Goal: Find specific page/section: Find specific page/section

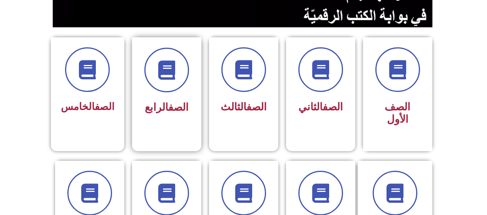
scroll to position [192, 0]
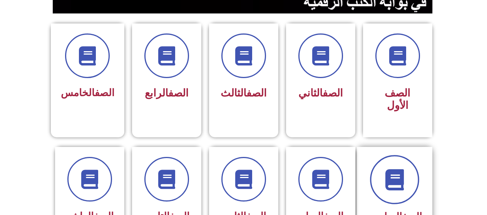
click at [386, 178] on span at bounding box center [394, 179] width 49 height 49
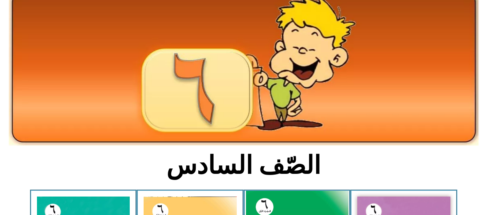
scroll to position [231, 0]
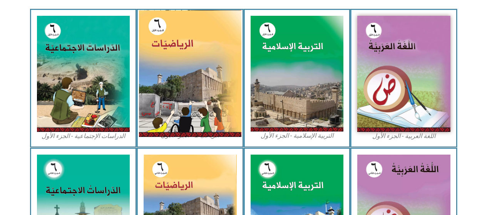
click at [208, 90] on img at bounding box center [190, 73] width 102 height 127
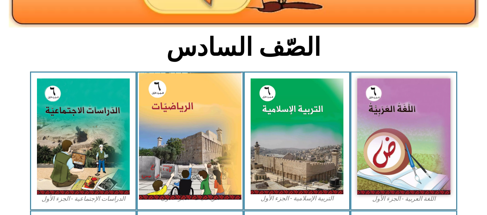
scroll to position [192, 0]
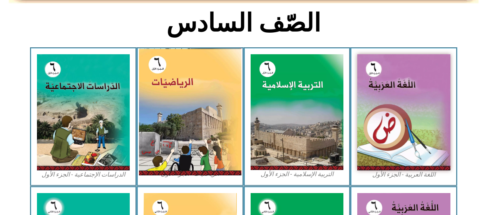
click at [200, 99] on img at bounding box center [190, 111] width 102 height 127
click at [194, 118] on img at bounding box center [190, 111] width 102 height 127
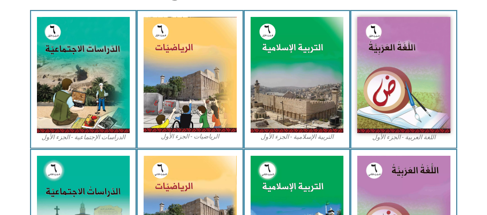
scroll to position [115, 0]
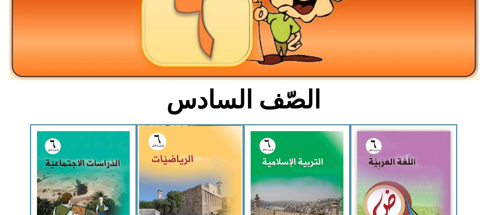
click at [177, 136] on img at bounding box center [190, 188] width 102 height 127
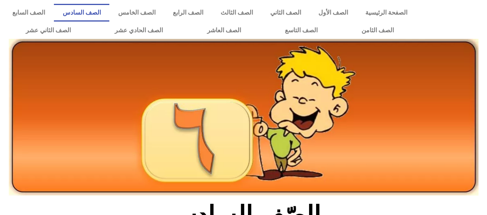
scroll to position [115, 0]
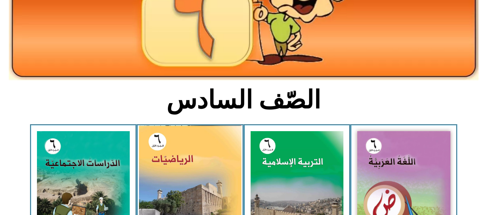
click at [217, 169] on img at bounding box center [190, 188] width 102 height 127
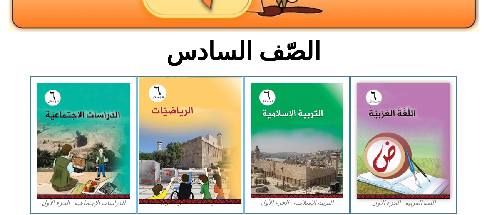
scroll to position [192, 0]
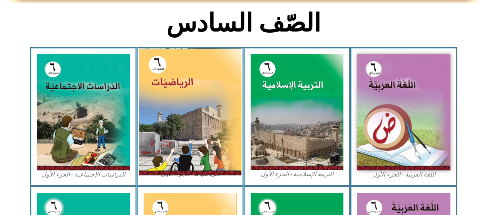
click at [187, 152] on img at bounding box center [190, 111] width 102 height 127
click at [187, 148] on img at bounding box center [190, 111] width 102 height 127
click at [198, 90] on img at bounding box center [190, 111] width 102 height 127
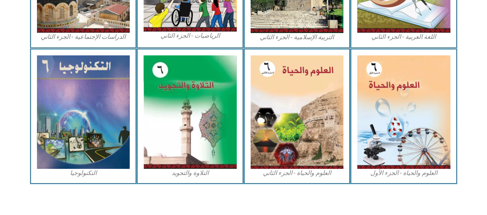
scroll to position [471, 0]
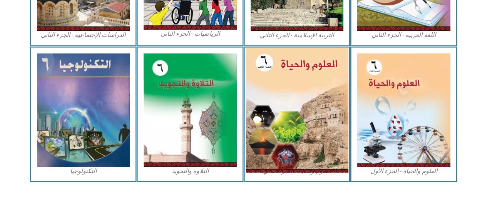
click at [265, 140] on img at bounding box center [296, 110] width 102 height 125
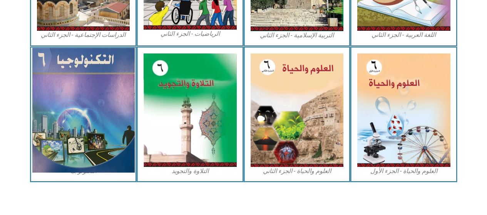
click at [115, 112] on img at bounding box center [83, 110] width 102 height 125
click at [93, 110] on img at bounding box center [83, 110] width 102 height 125
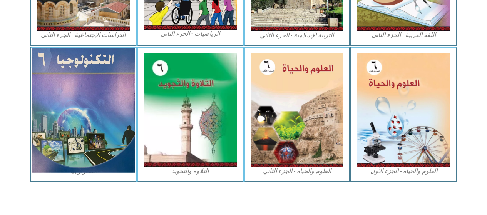
click at [93, 110] on img at bounding box center [83, 110] width 102 height 125
drag, startPoint x: 93, startPoint y: 110, endPoint x: 90, endPoint y: 113, distance: 4.4
click at [93, 109] on img at bounding box center [83, 110] width 102 height 125
click at [90, 113] on img at bounding box center [83, 110] width 102 height 125
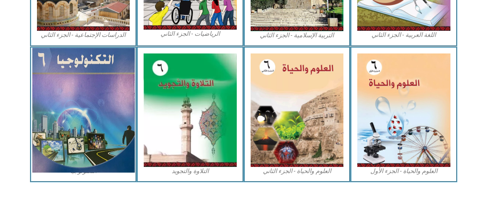
click at [90, 110] on img at bounding box center [83, 110] width 102 height 125
